Goal: Task Accomplishment & Management: Use online tool/utility

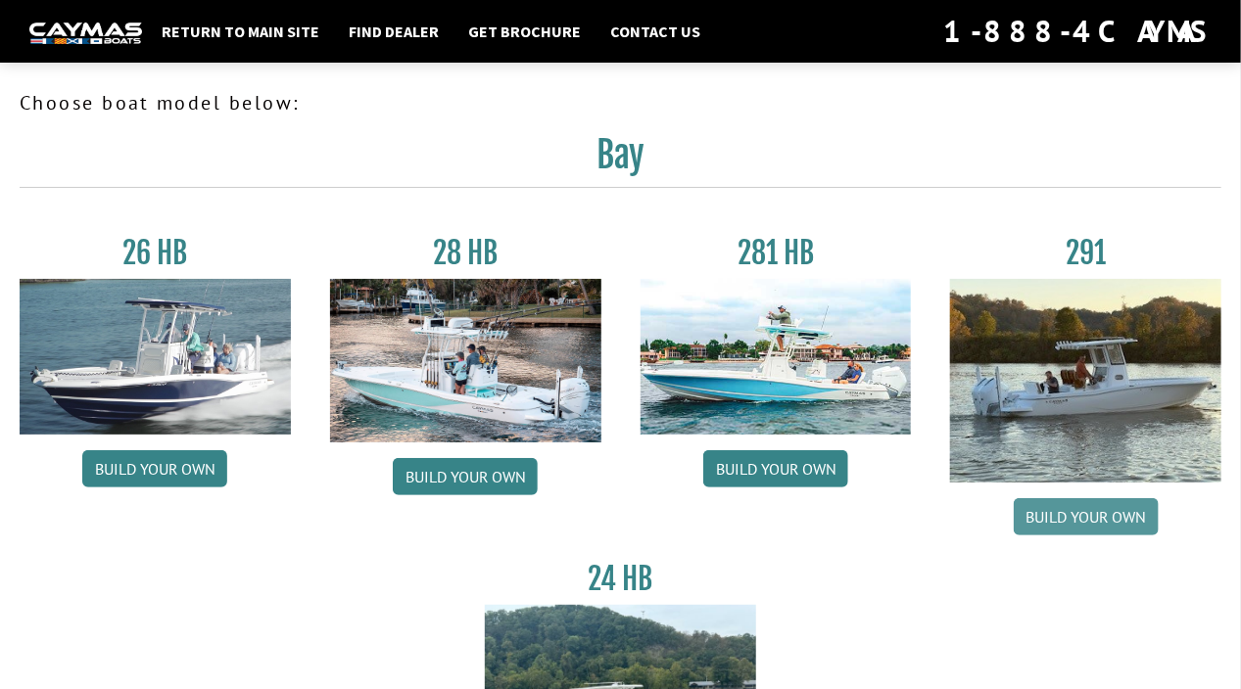
click at [1093, 505] on link "Build your own" at bounding box center [1085, 516] width 145 height 37
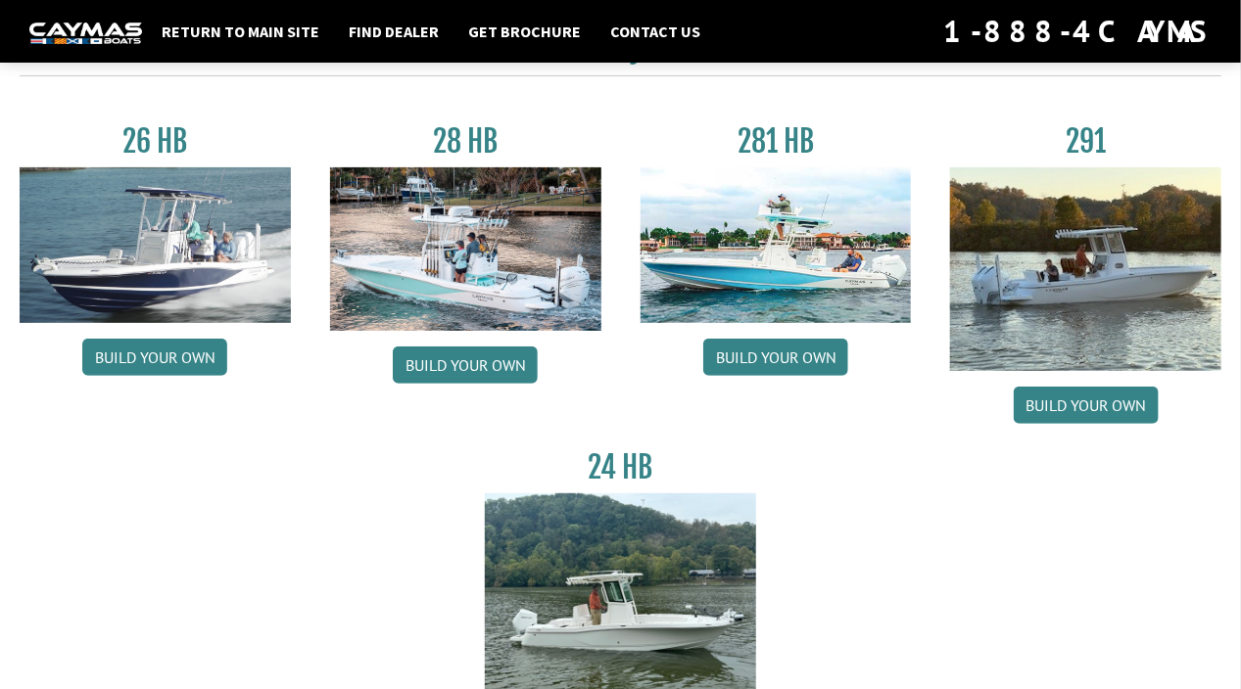
scroll to position [326, 0]
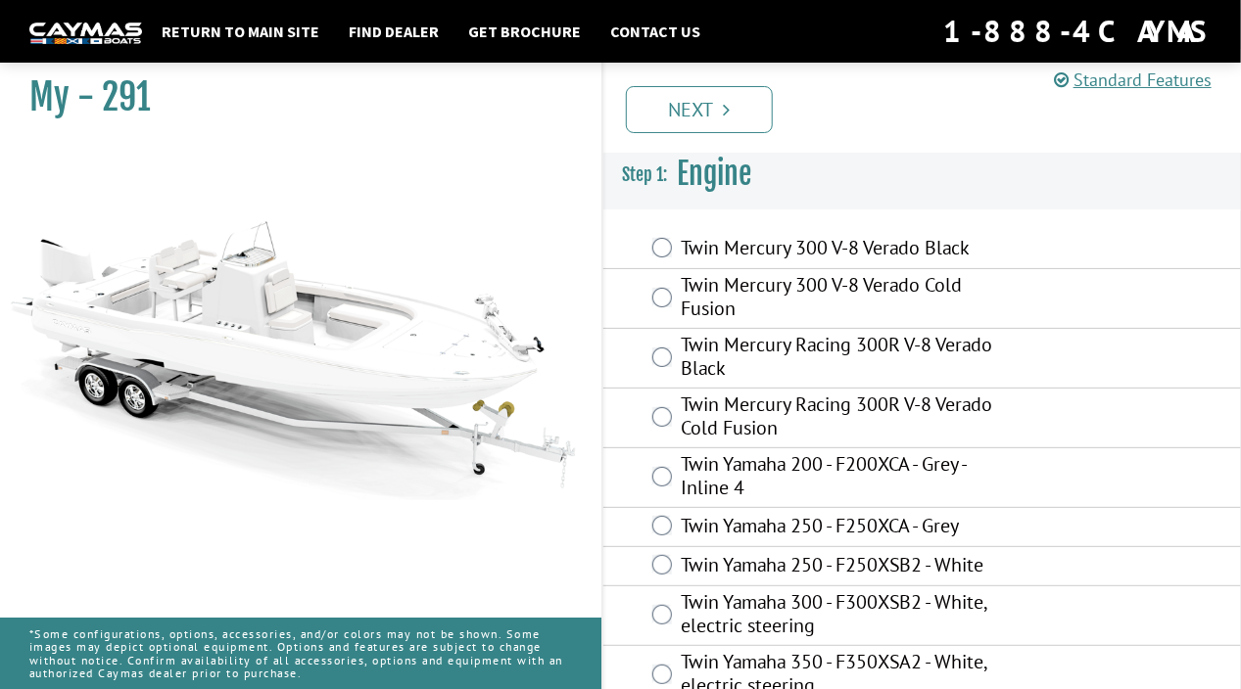
click at [854, 242] on label "Twin Mercury 300 V-8 Verado Black" at bounding box center [849, 250] width 336 height 28
